Goal: Transaction & Acquisition: Book appointment/travel/reservation

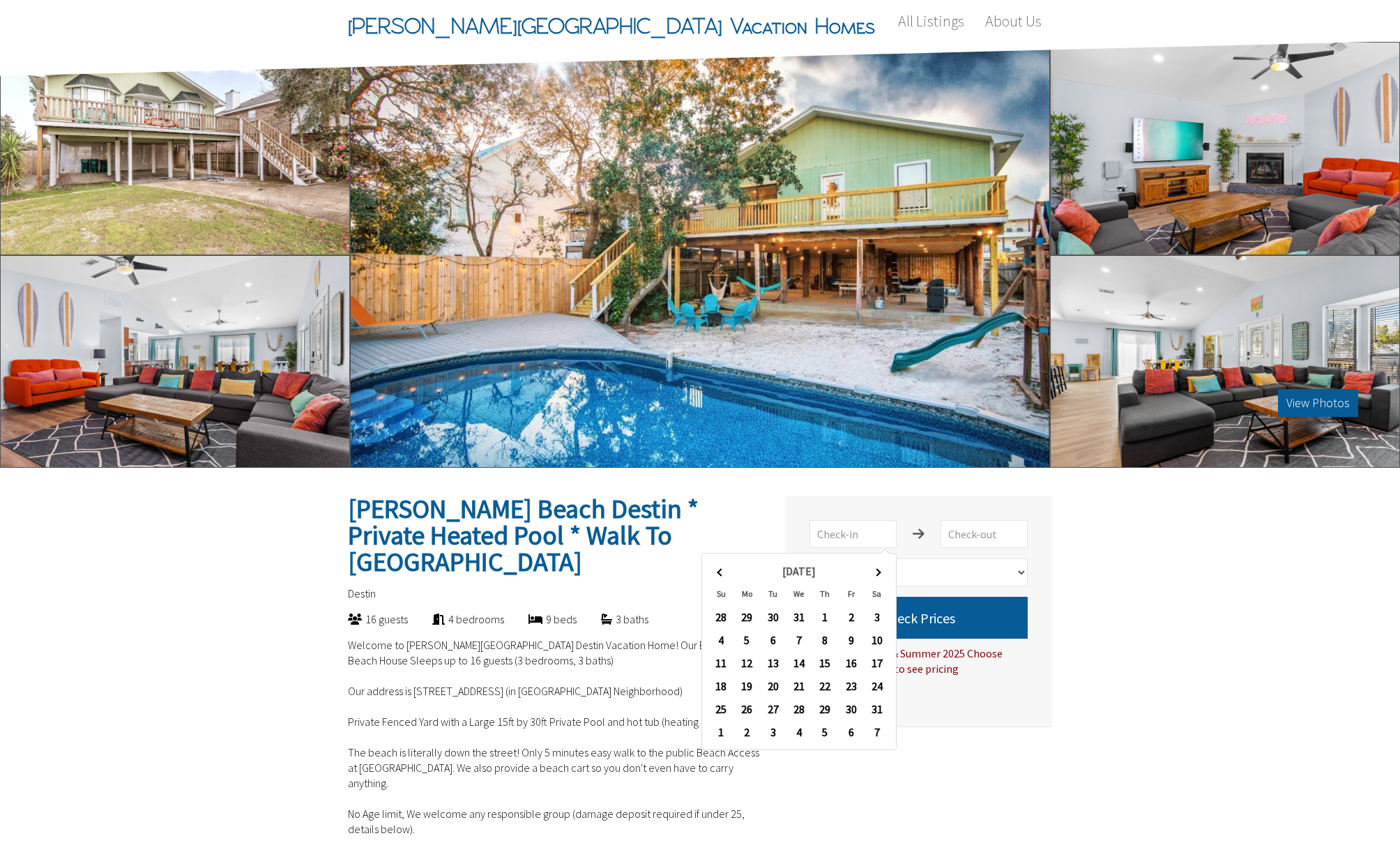
select select "1"
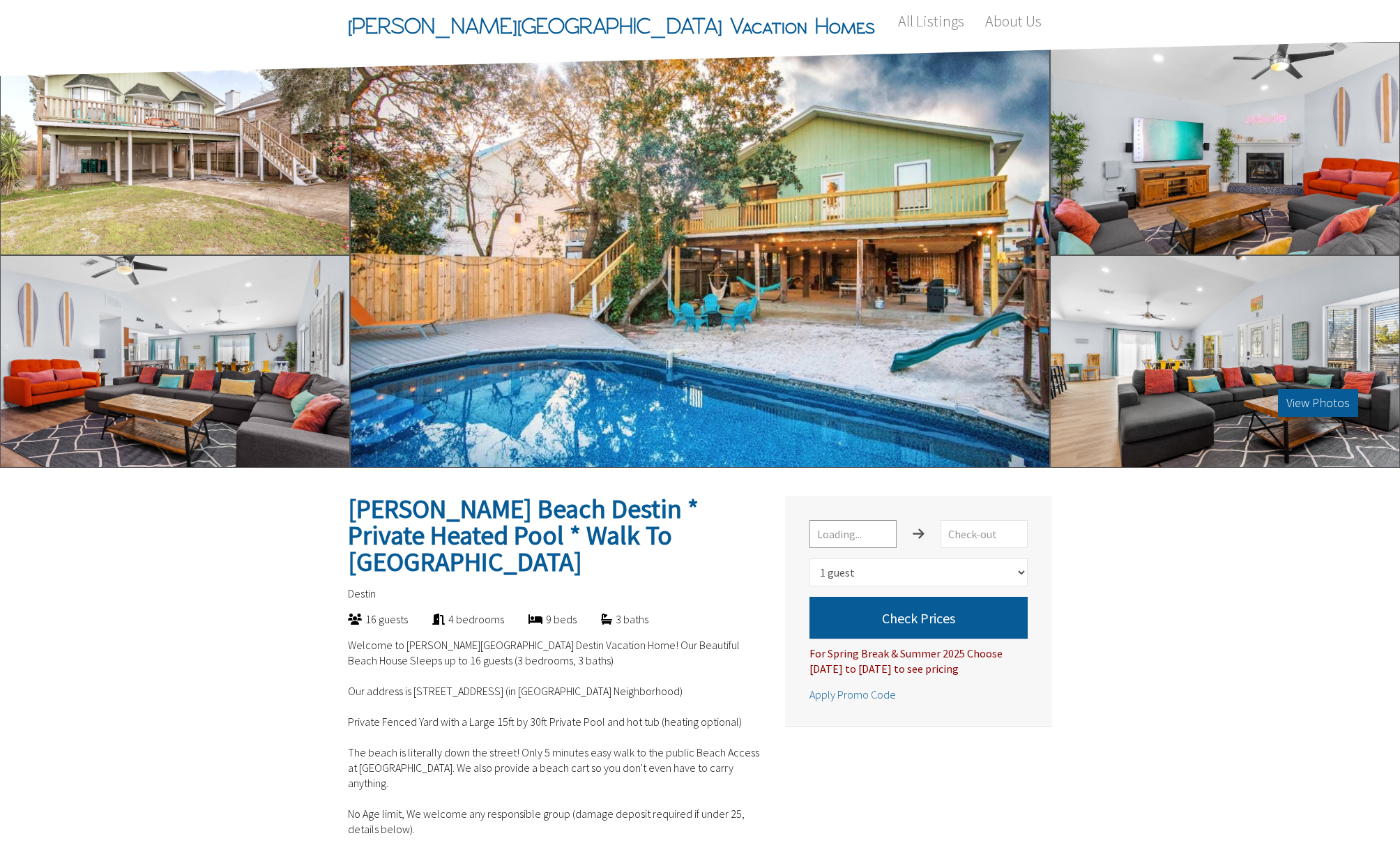
select select "1"
click at [875, 536] on input "text" at bounding box center [853, 533] width 87 height 28
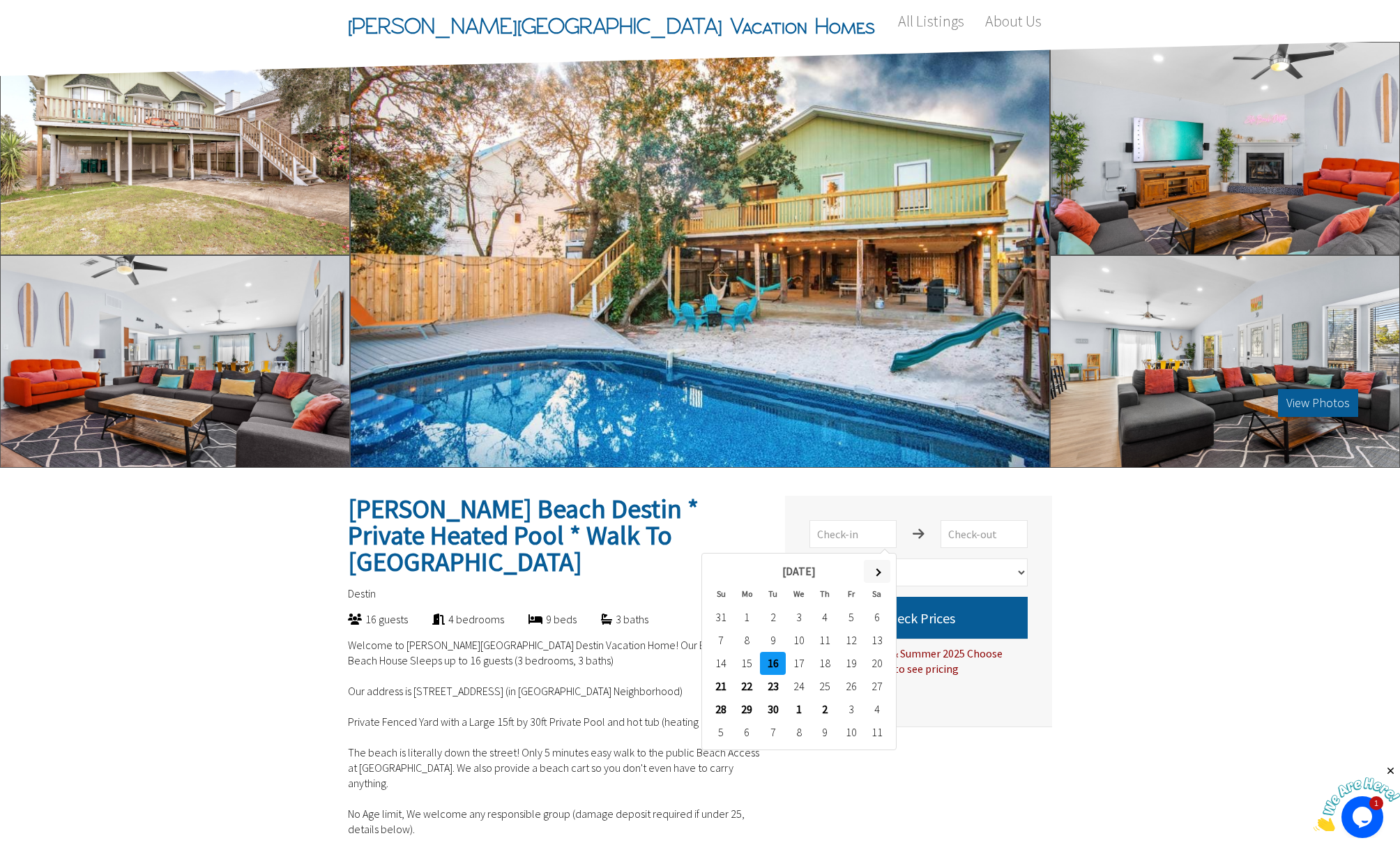
click at [880, 568] on th at bounding box center [876, 571] width 26 height 23
